Goal: Task Accomplishment & Management: Use online tool/utility

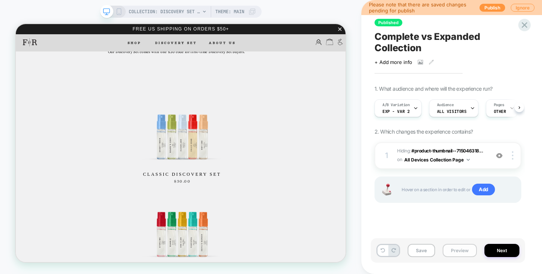
scroll to position [0, 0]
click at [463, 111] on span "All Visitors" at bounding box center [451, 111] width 30 height 5
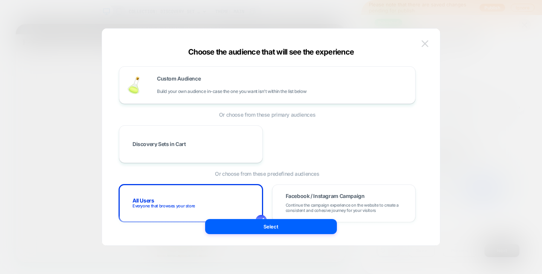
click at [426, 41] on img at bounding box center [424, 43] width 7 height 6
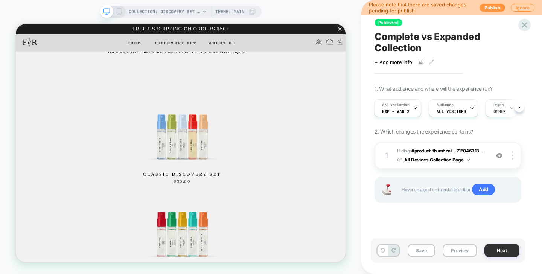
click at [495, 254] on button "Next" at bounding box center [501, 250] width 35 height 13
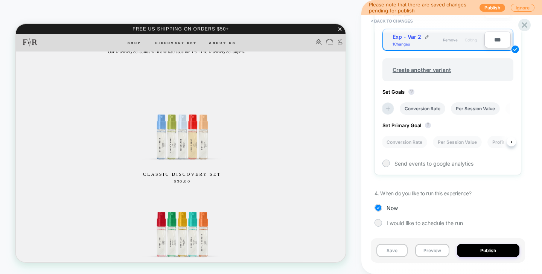
scroll to position [313, 0]
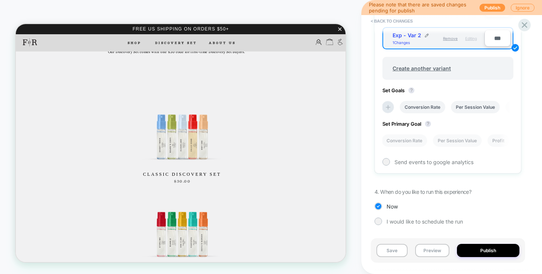
click at [486, 257] on div "Save Preview Publish" at bounding box center [448, 250] width 154 height 24
click at [483, 253] on button "Publish" at bounding box center [488, 250] width 62 height 13
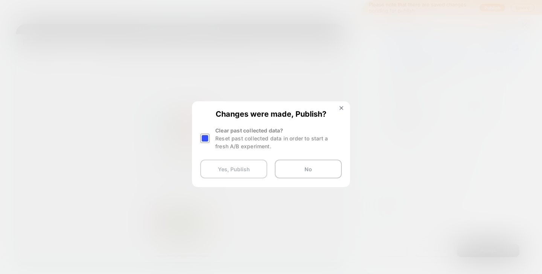
click at [237, 175] on button "Yes, Publish" at bounding box center [233, 169] width 67 height 19
